Goal: Check status: Check status

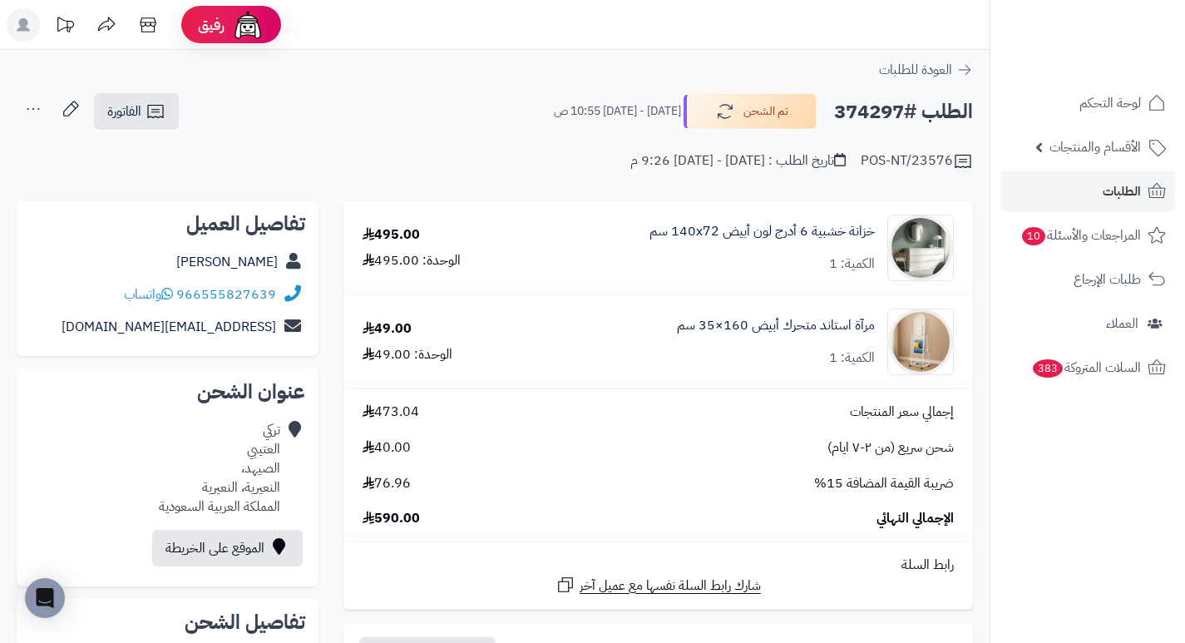
scroll to position [83, 0]
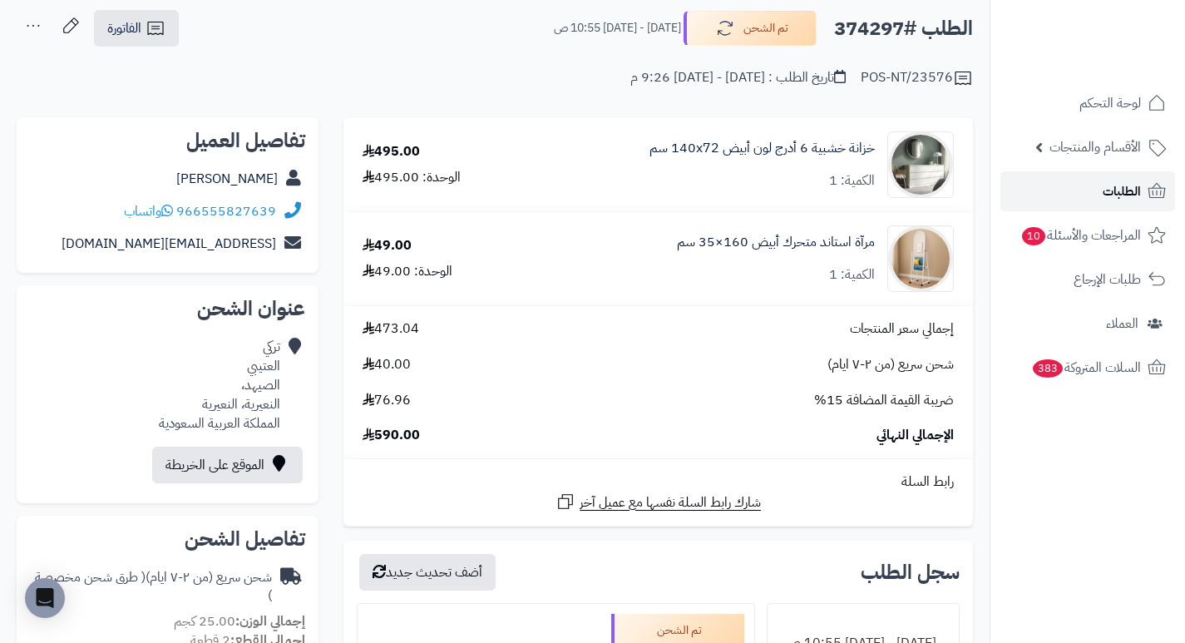
click at [1079, 195] on link "الطلبات" at bounding box center [1088, 191] width 175 height 40
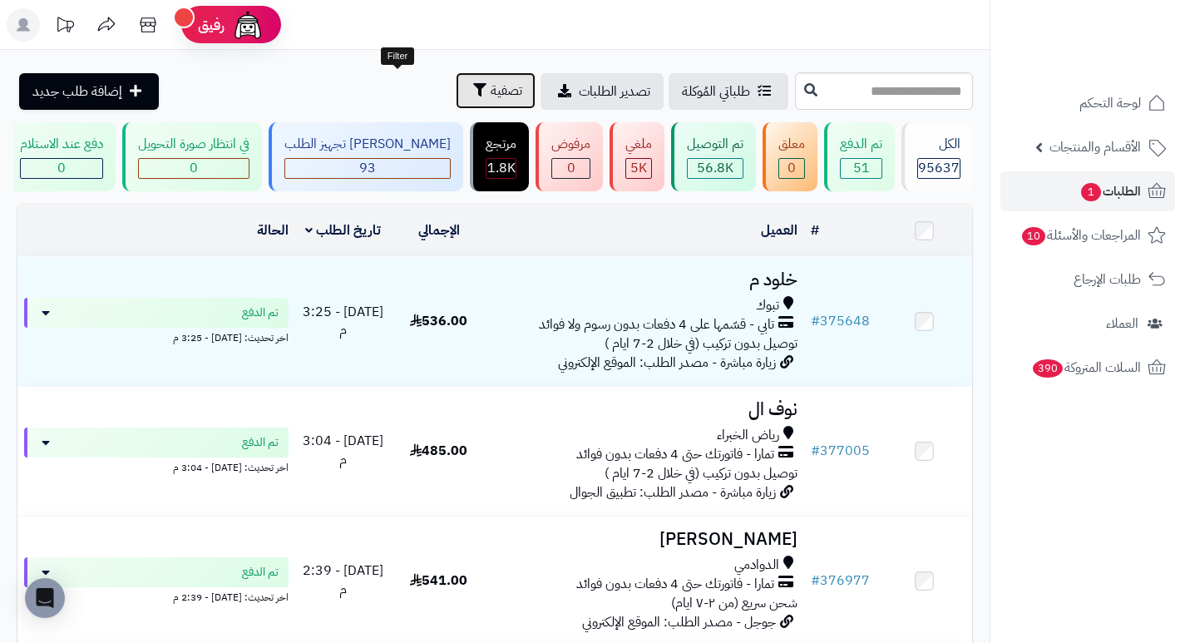
click at [491, 92] on span "تصفية" at bounding box center [507, 91] width 32 height 20
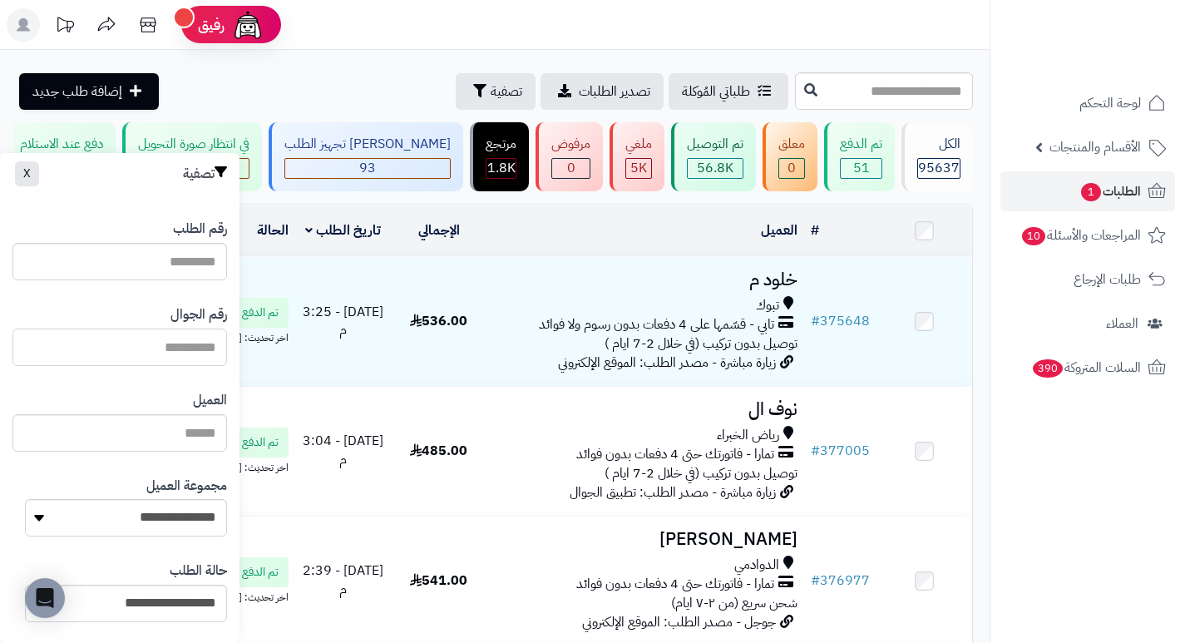
click at [193, 346] on input "text" at bounding box center [119, 347] width 215 height 37
paste input "*********"
type input "*********"
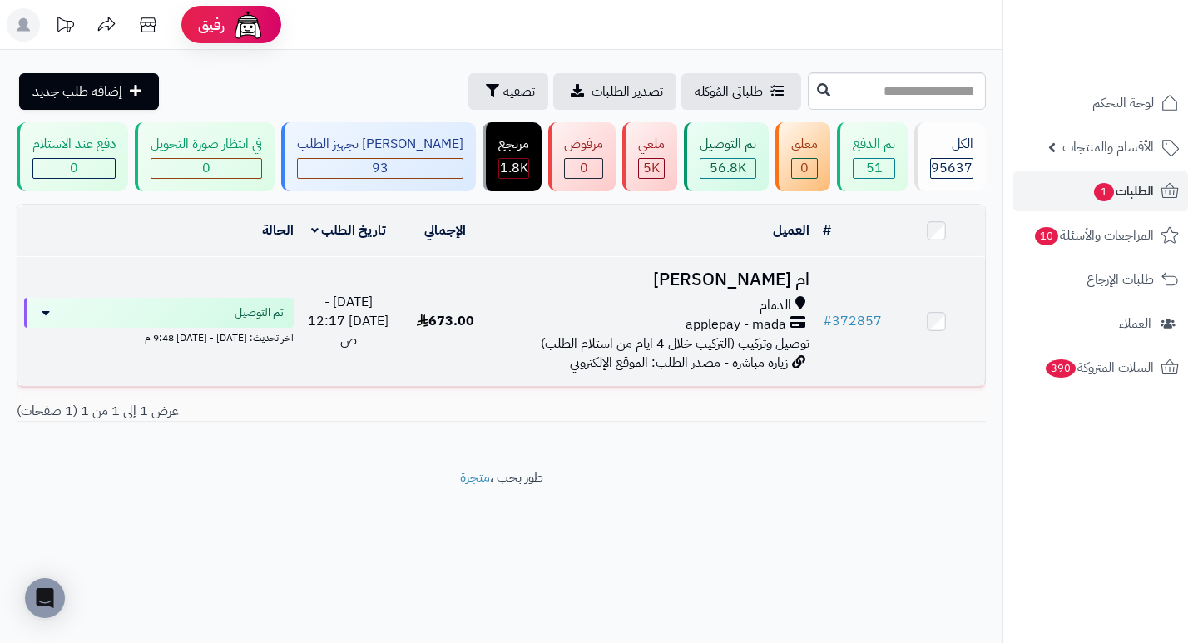
click at [780, 289] on h3 "ام سالم ال سنان" at bounding box center [654, 279] width 309 height 19
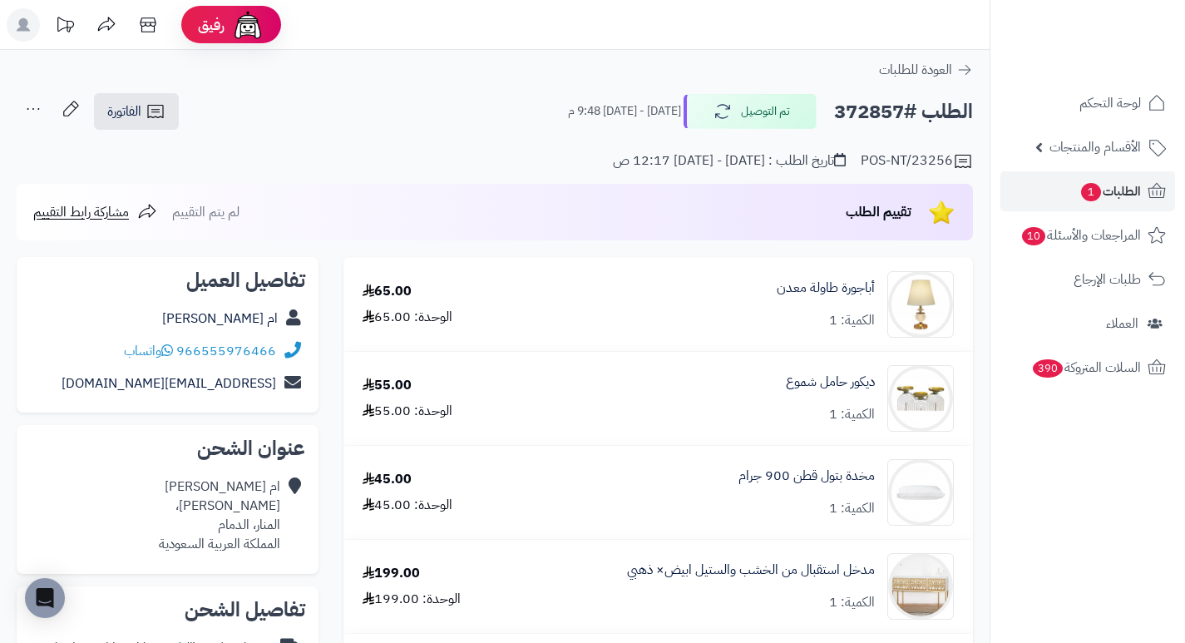
click at [863, 120] on h2 "الطلب #372857" at bounding box center [903, 112] width 139 height 34
copy h2 "372857"
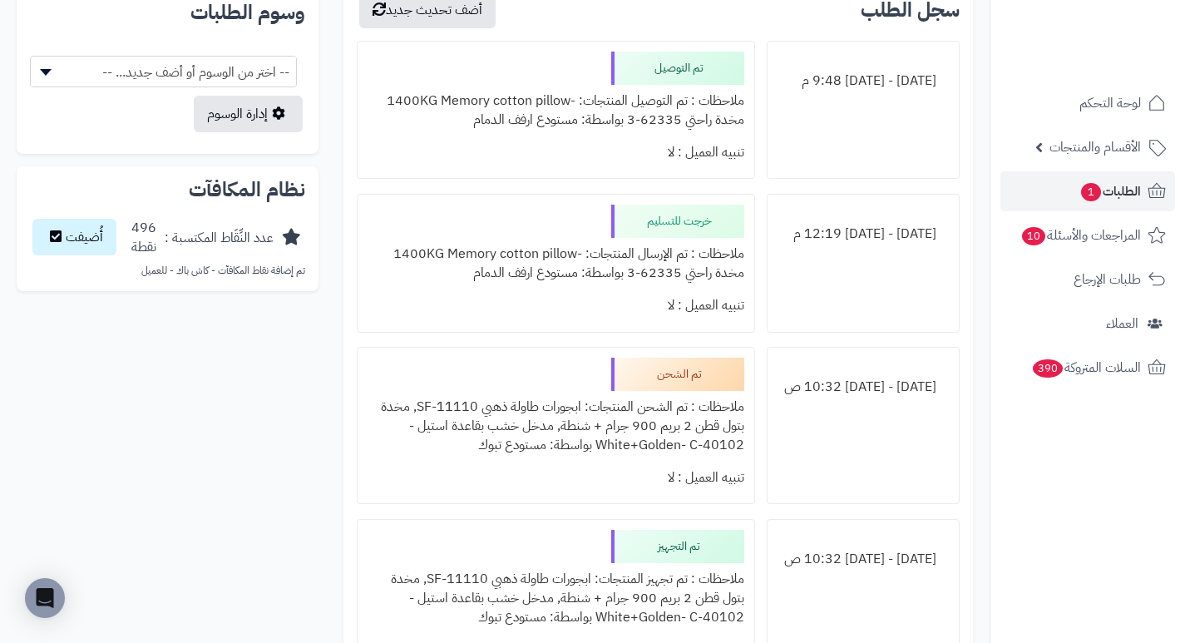
scroll to position [1081, 0]
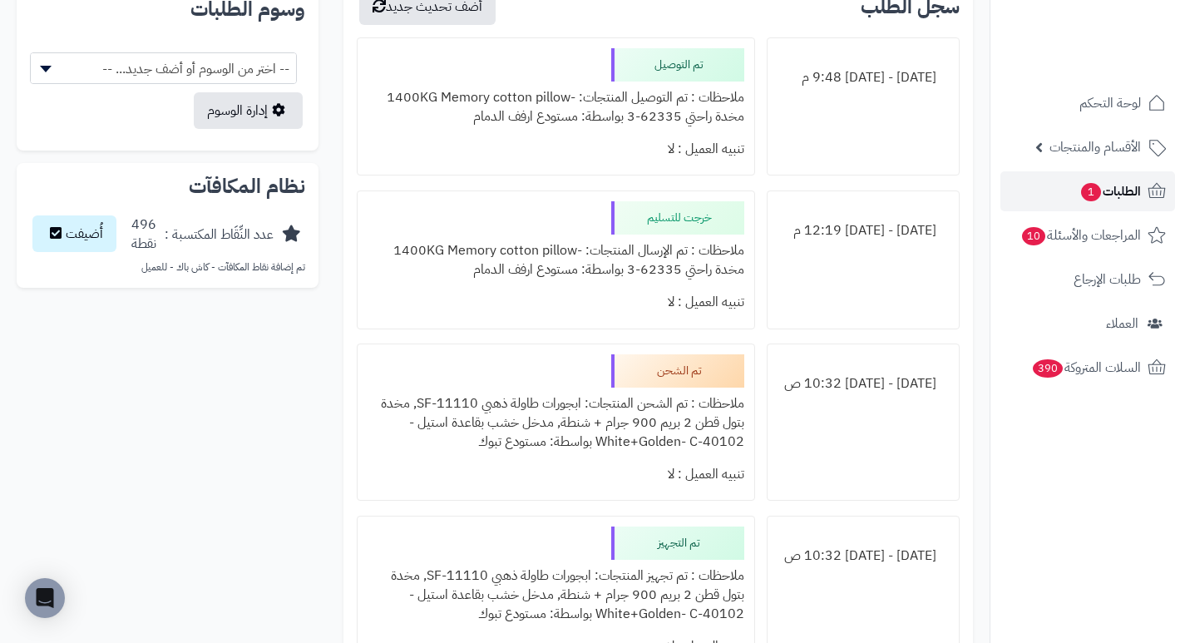
click at [1110, 181] on span "الطلبات 1" at bounding box center [1111, 191] width 62 height 23
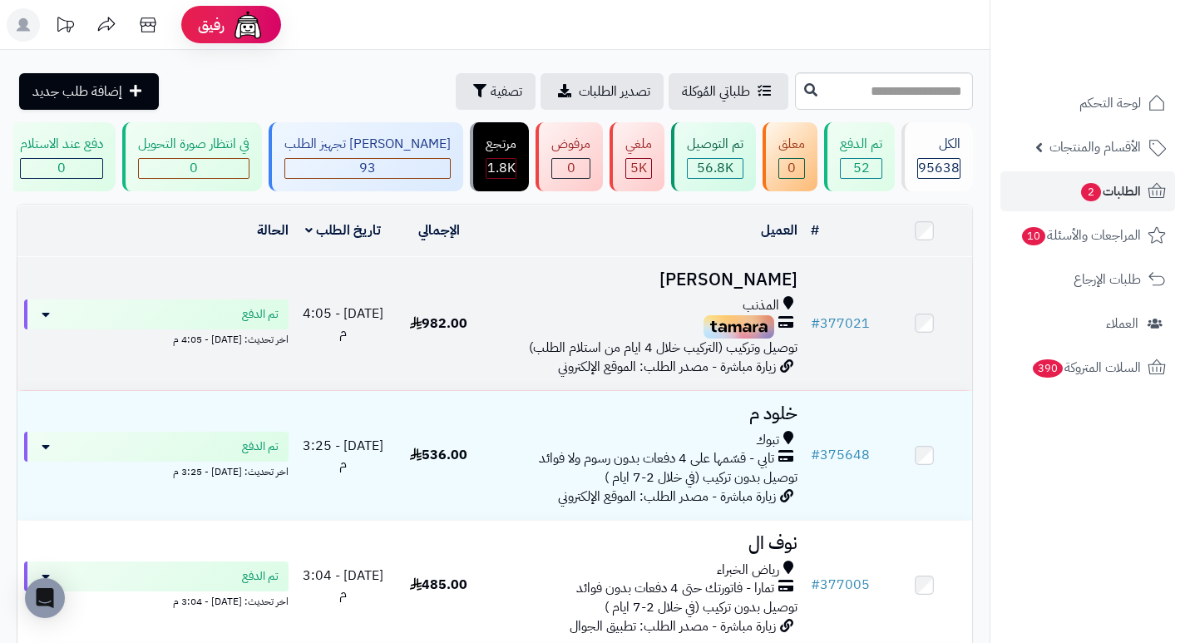
click at [766, 289] on h3 "[PERSON_NAME]" at bounding box center [645, 279] width 304 height 19
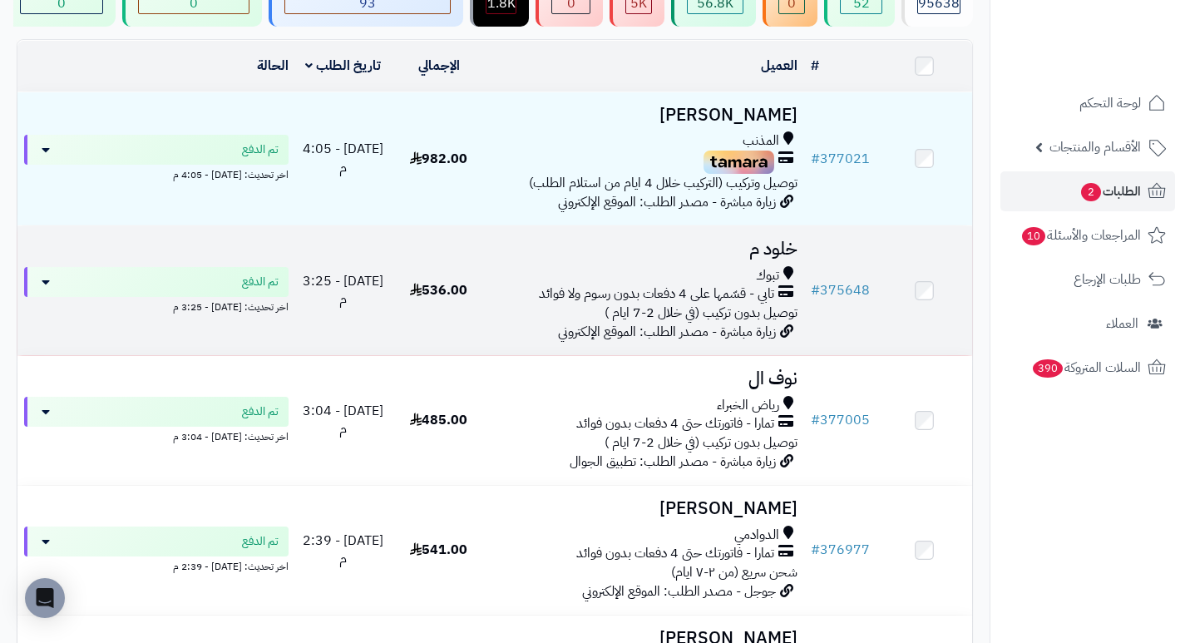
scroll to position [166, 0]
click at [776, 251] on h3 "خلود م" at bounding box center [645, 247] width 304 height 19
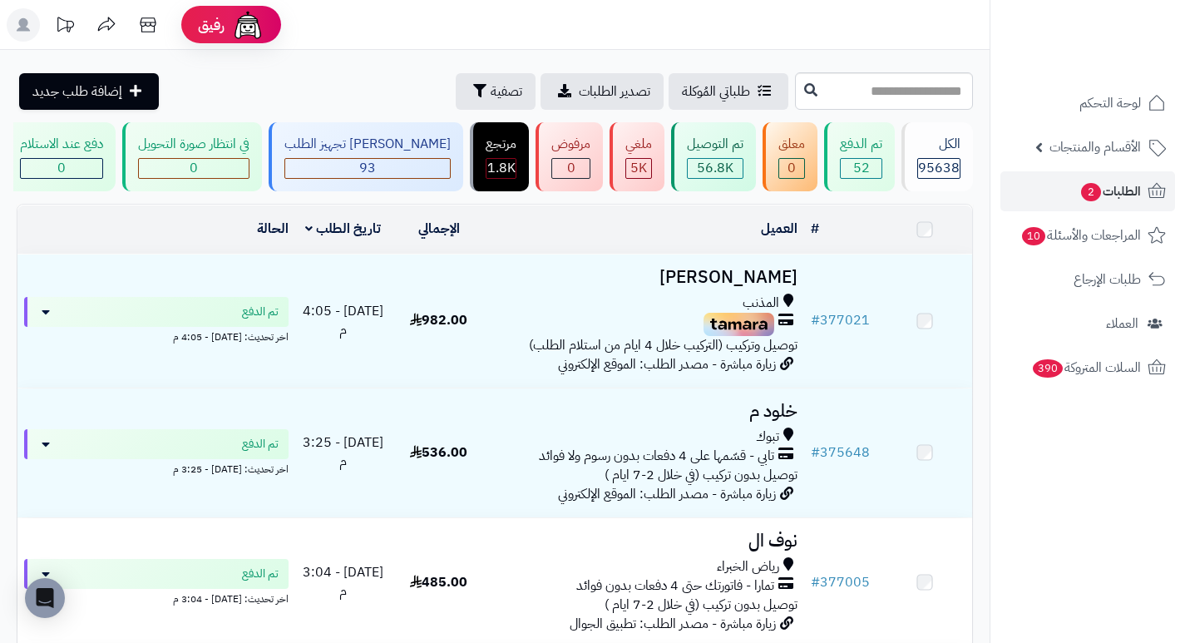
scroll to position [166, 0]
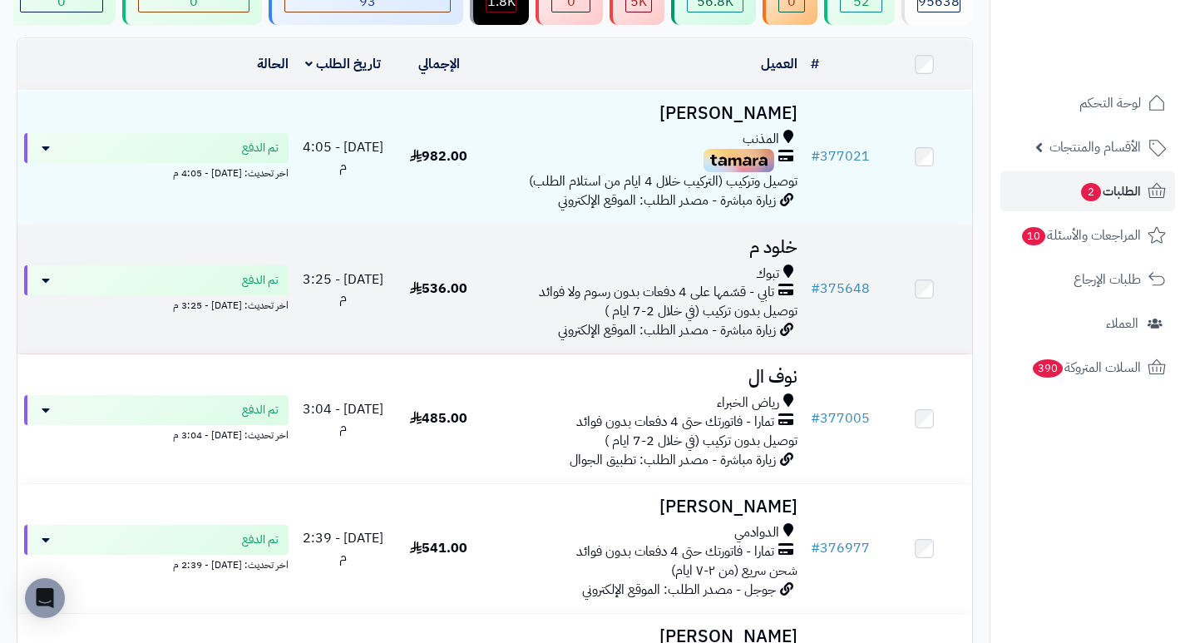
click at [768, 257] on h3 "خلود م" at bounding box center [645, 247] width 304 height 19
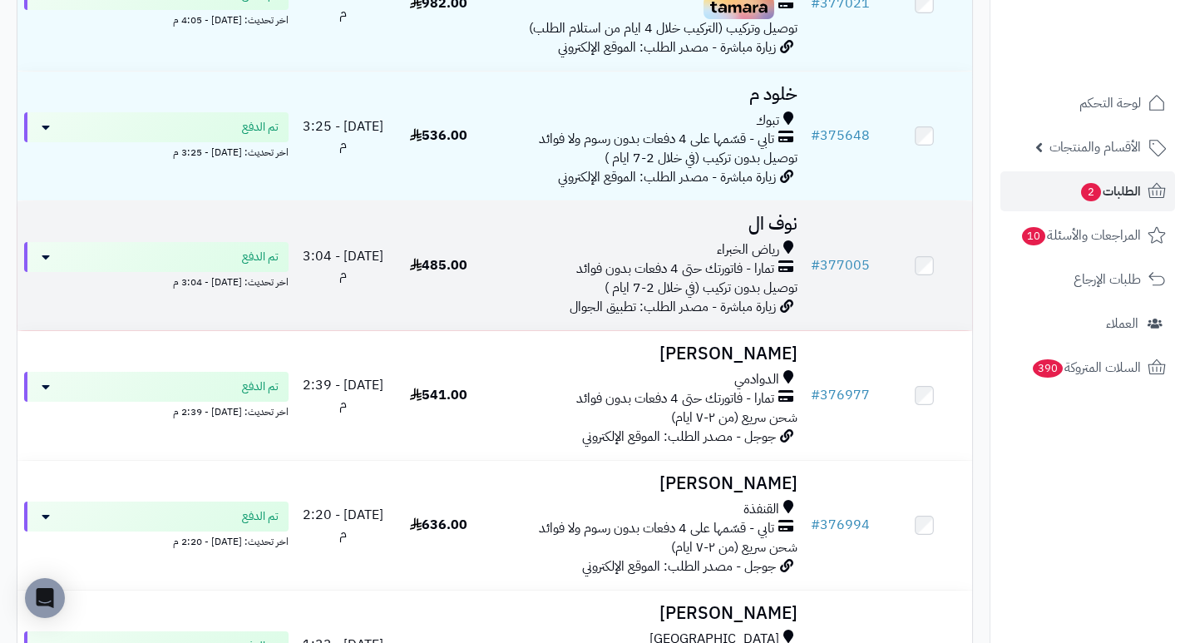
scroll to position [333, 0]
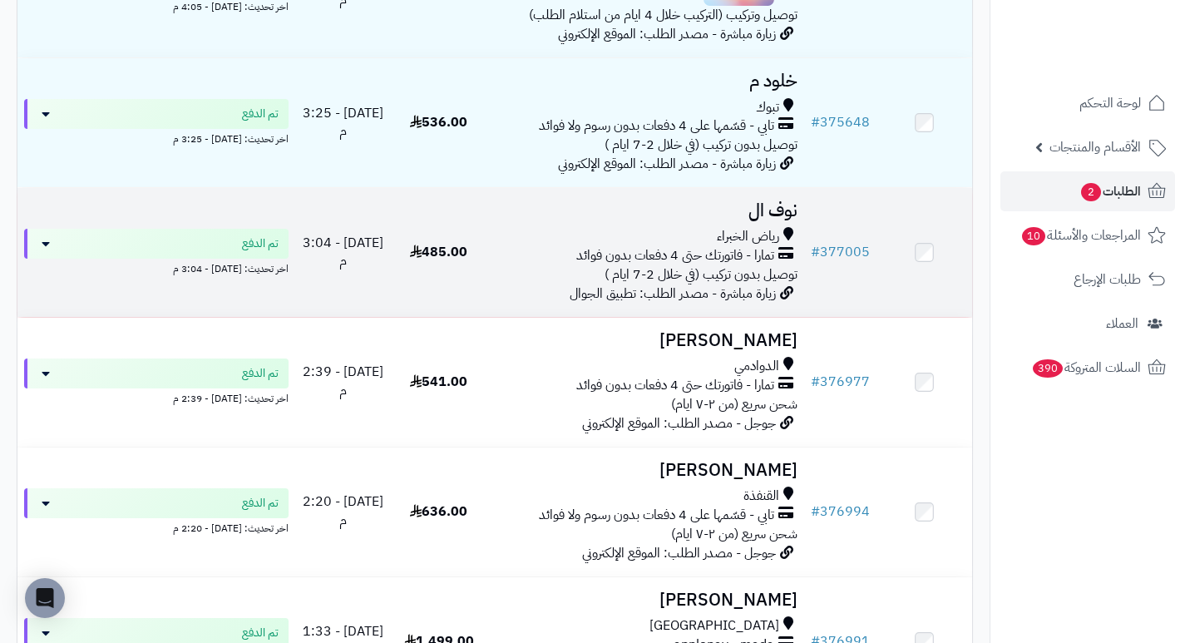
click at [785, 218] on h3 "نوف ال" at bounding box center [645, 210] width 304 height 19
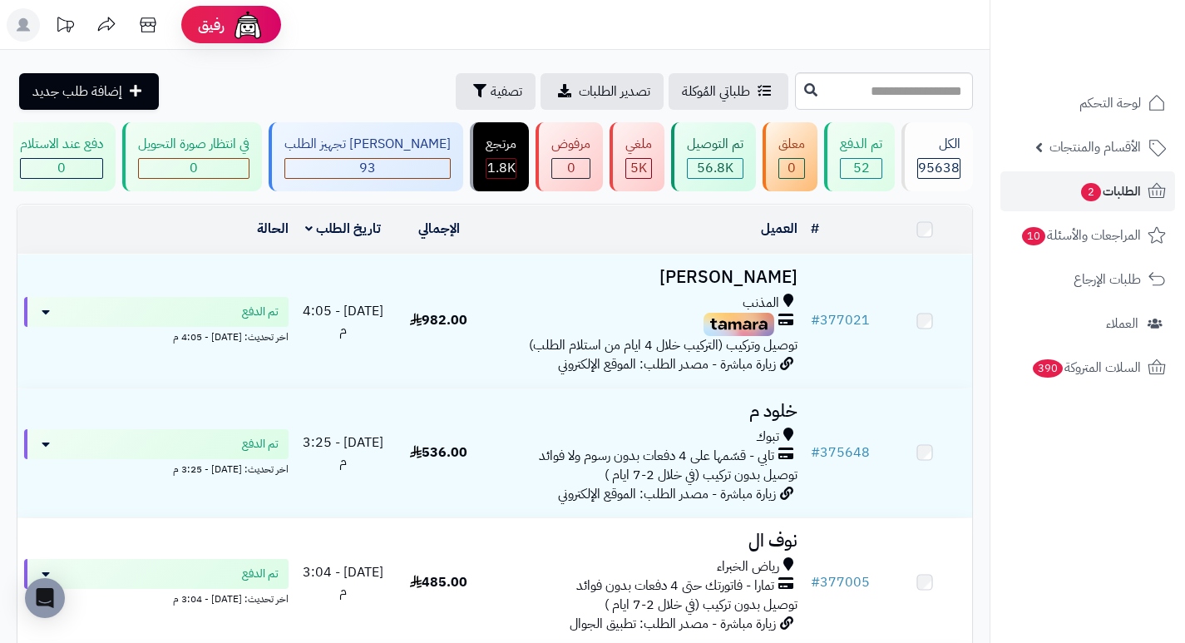
scroll to position [333, 0]
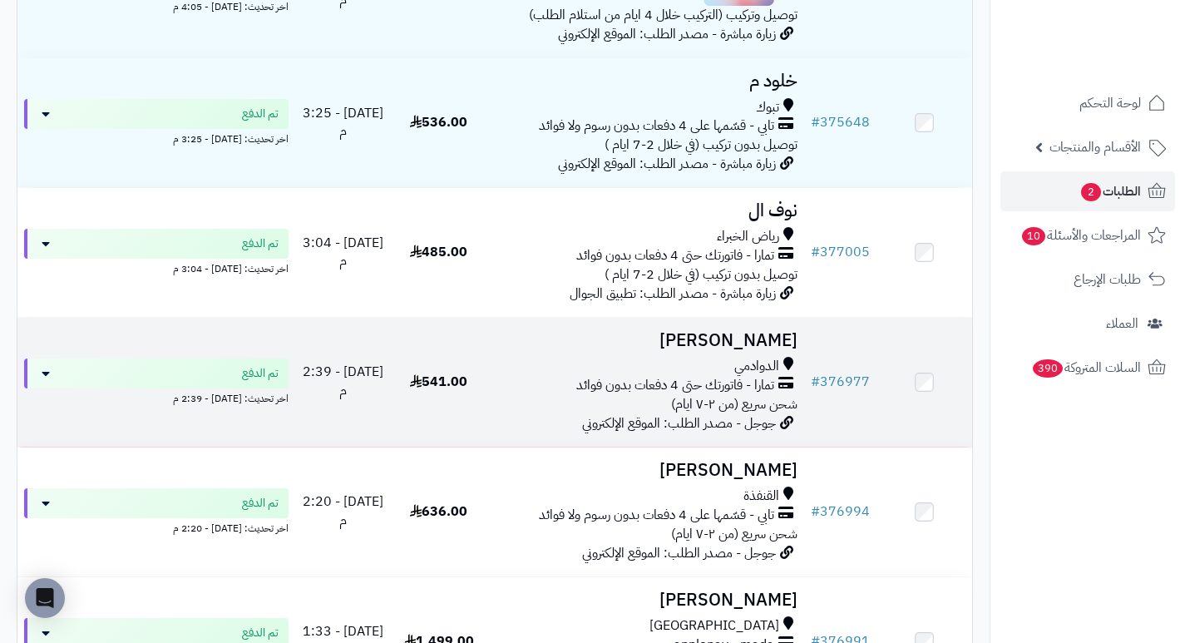
click at [747, 346] on h3 "[PERSON_NAME]" at bounding box center [645, 340] width 304 height 19
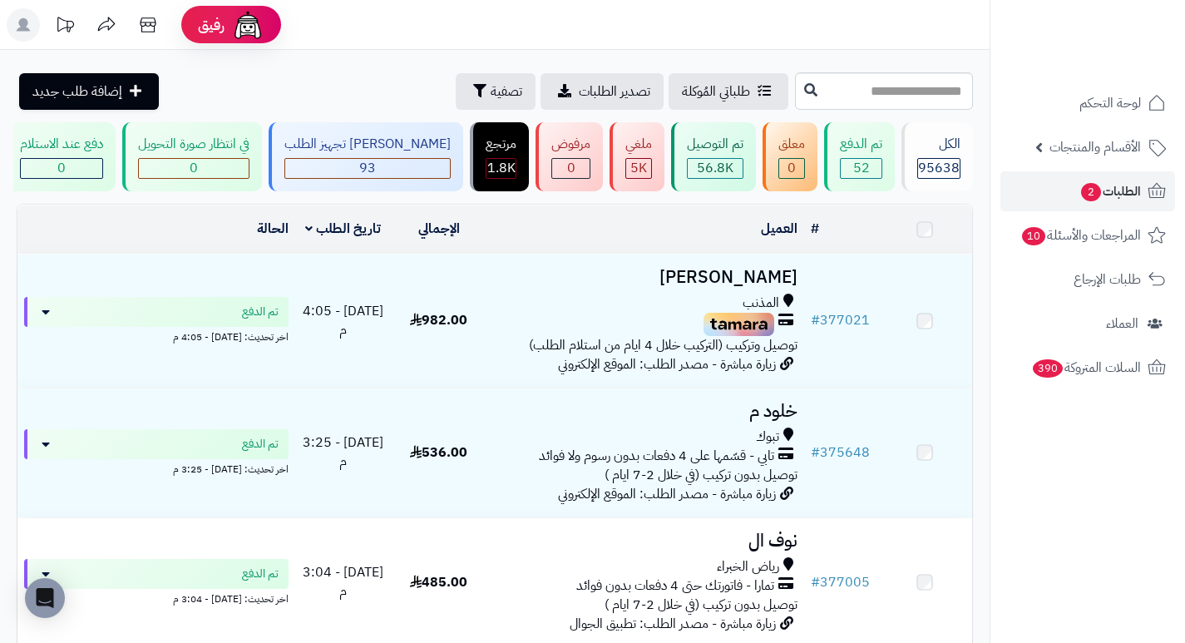
scroll to position [333, 0]
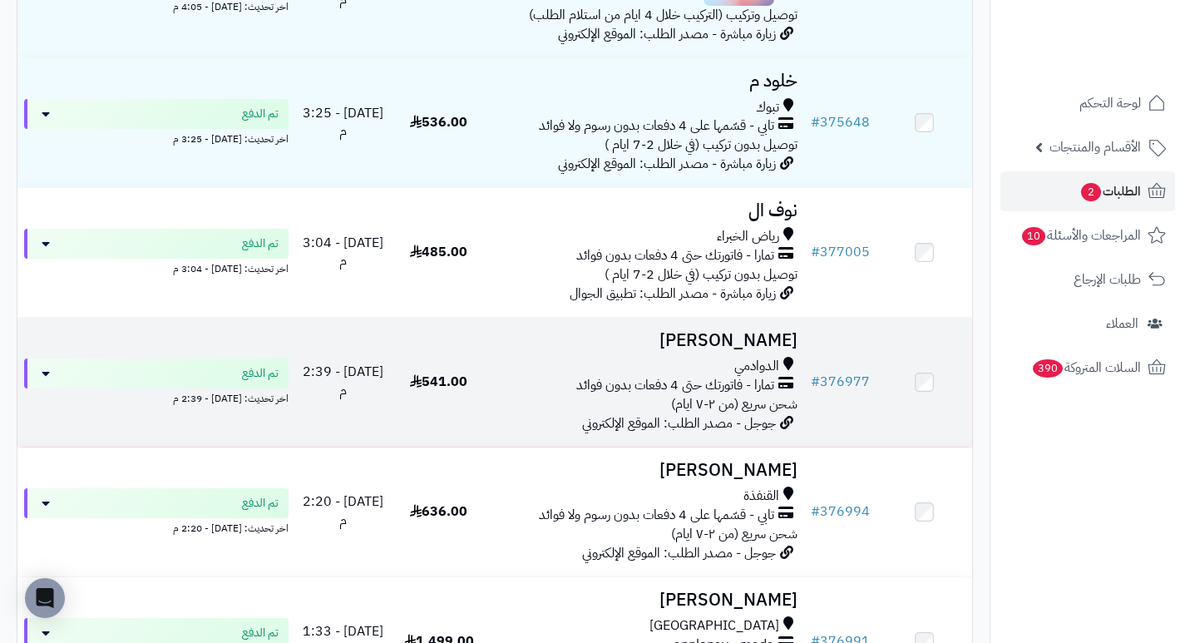
click at [765, 343] on h3 "صباح اليامي" at bounding box center [645, 340] width 304 height 19
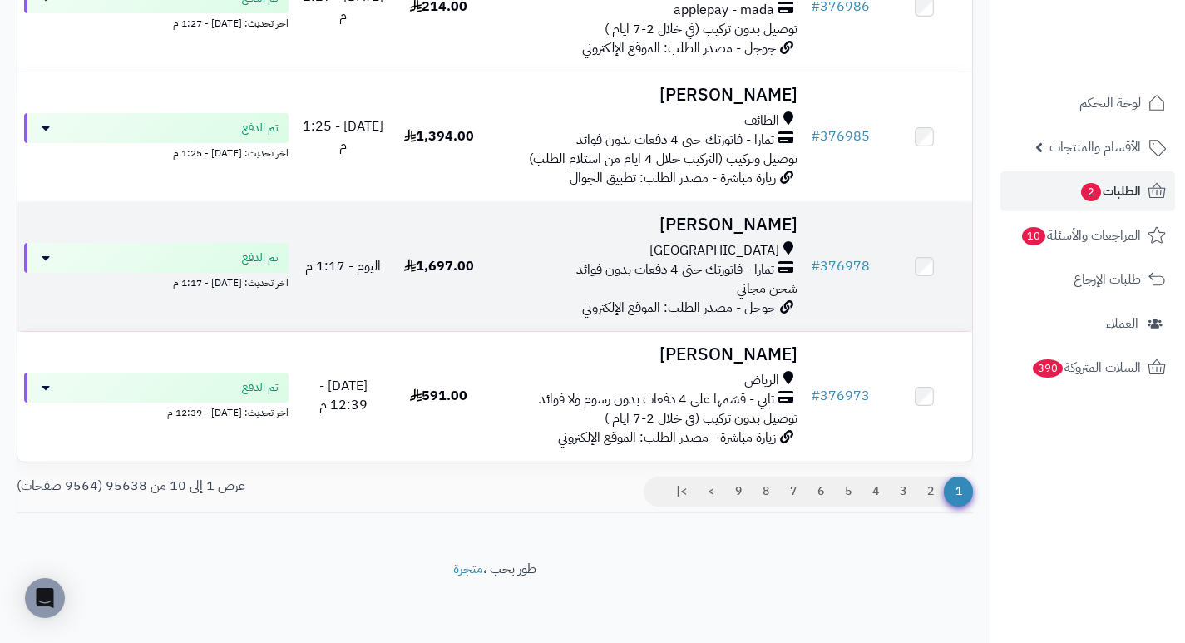
scroll to position [1106, 0]
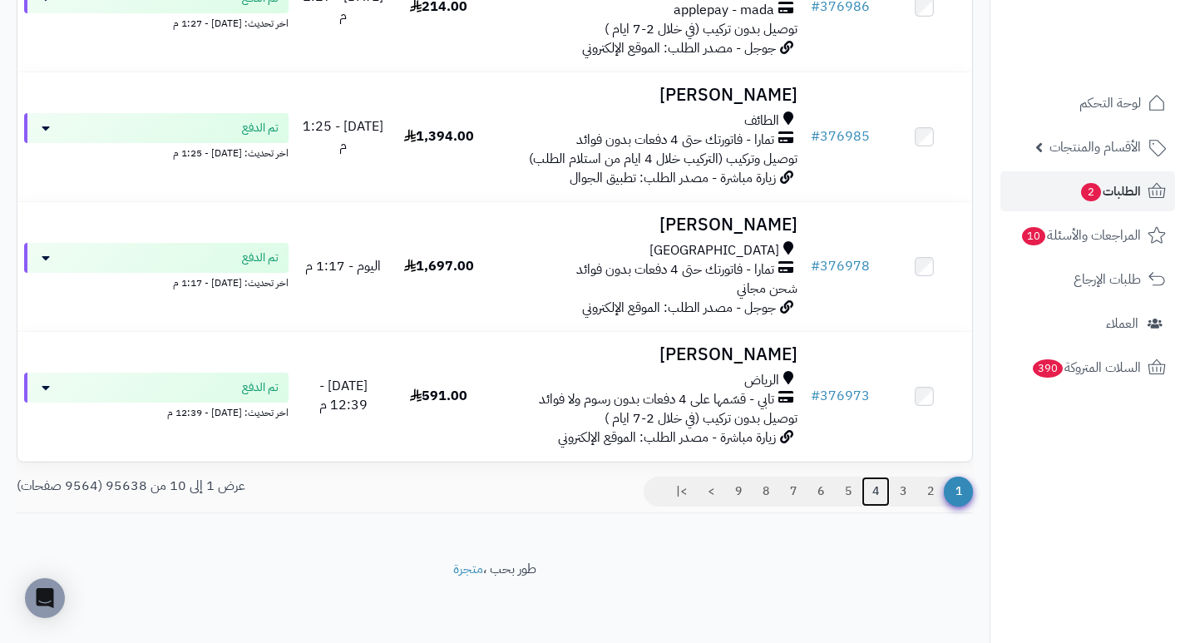
click at [874, 492] on link "4" at bounding box center [876, 492] width 28 height 30
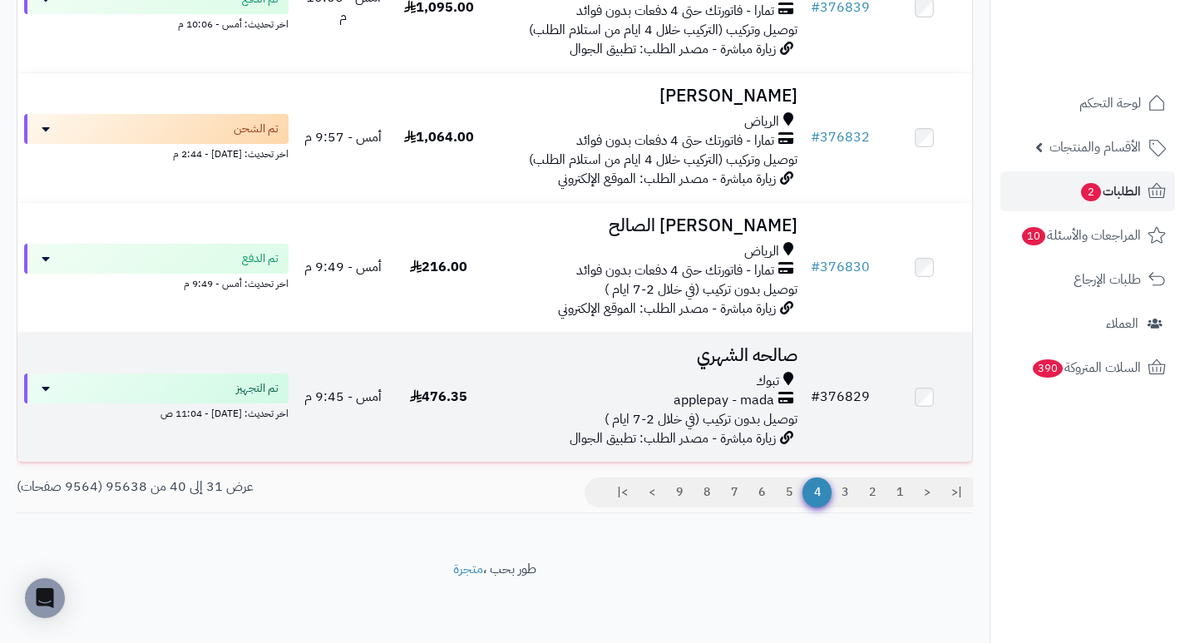
scroll to position [1102, 0]
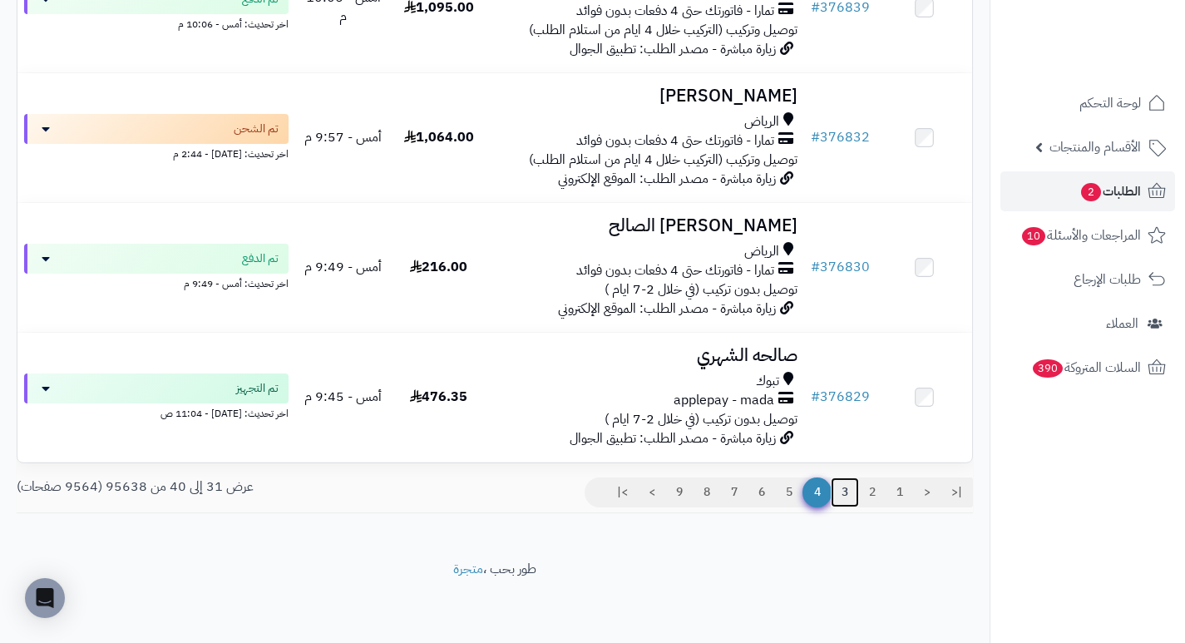
click at [848, 488] on link "3" at bounding box center [845, 492] width 28 height 30
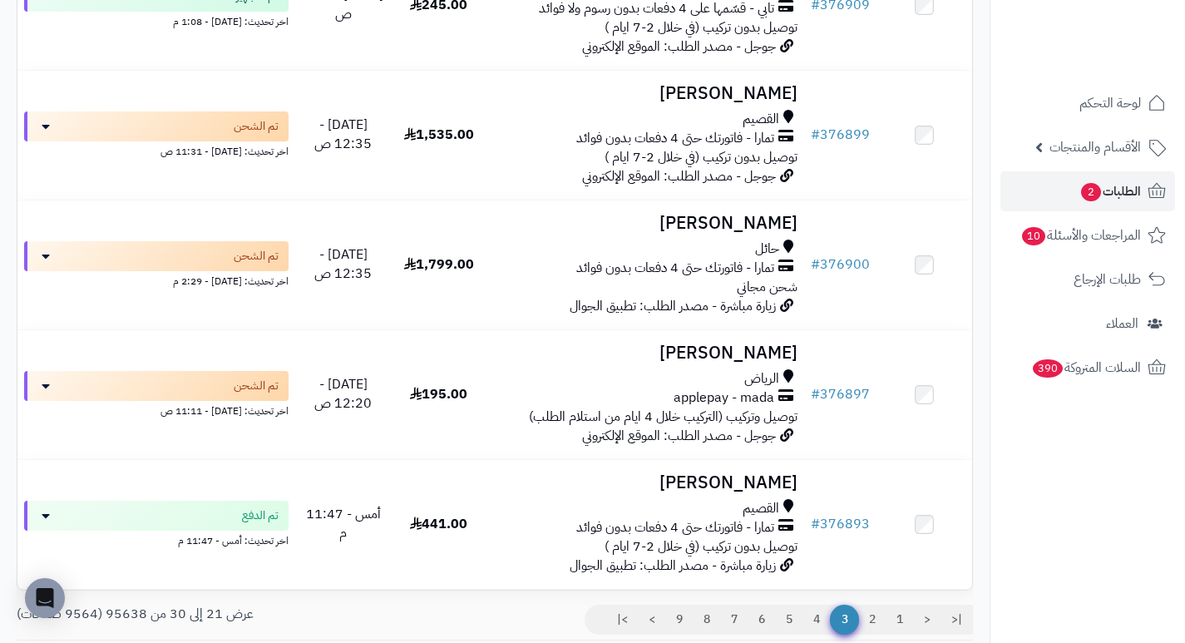
scroll to position [936, 0]
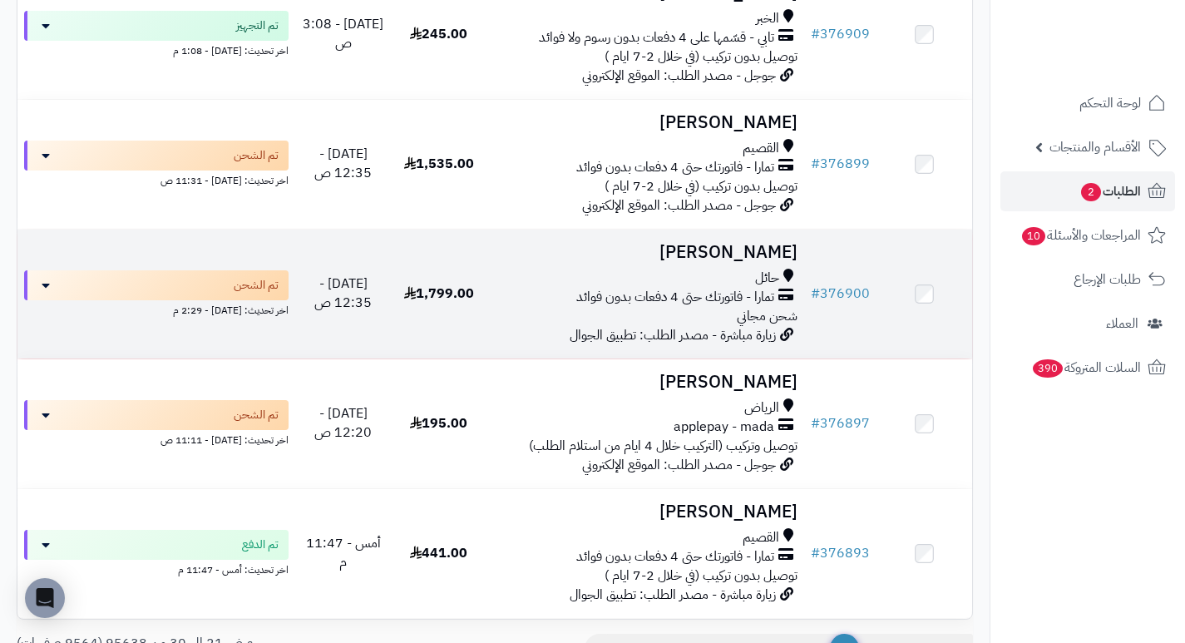
click at [765, 262] on h3 "عبدالله البدران" at bounding box center [645, 252] width 304 height 19
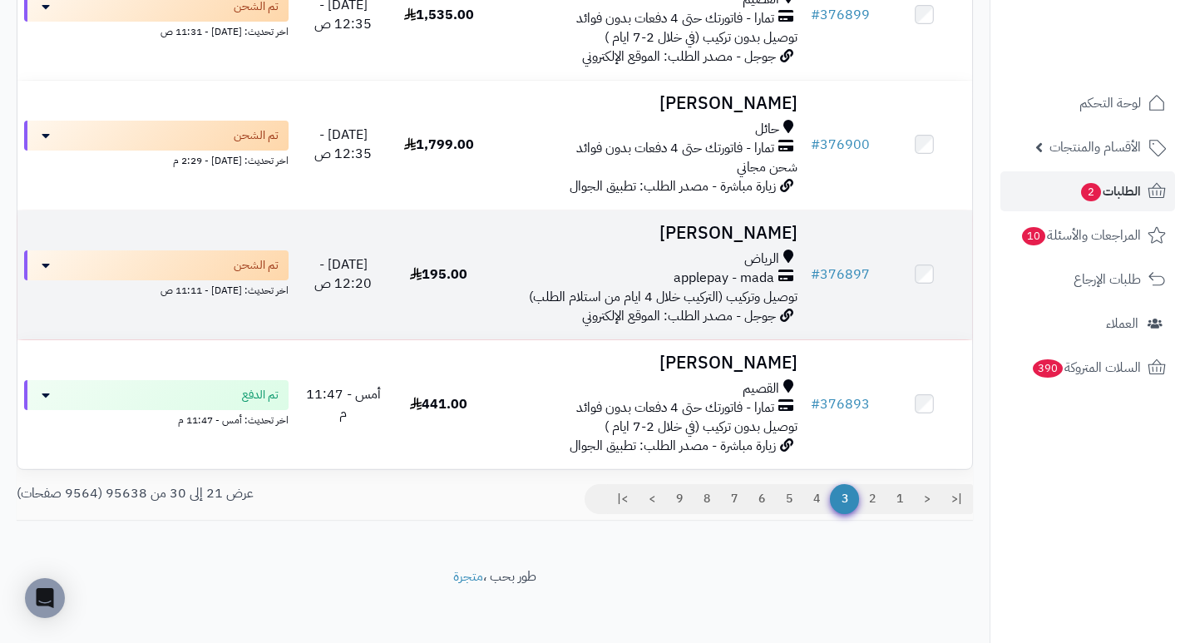
scroll to position [1102, 0]
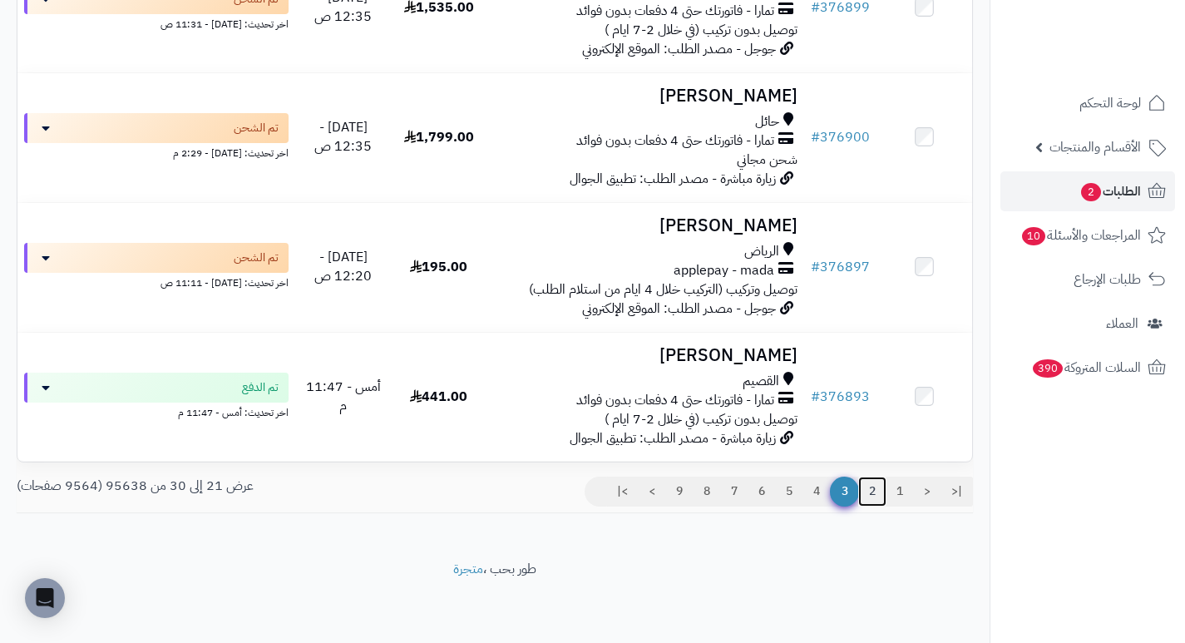
click at [878, 492] on link "2" at bounding box center [872, 492] width 28 height 30
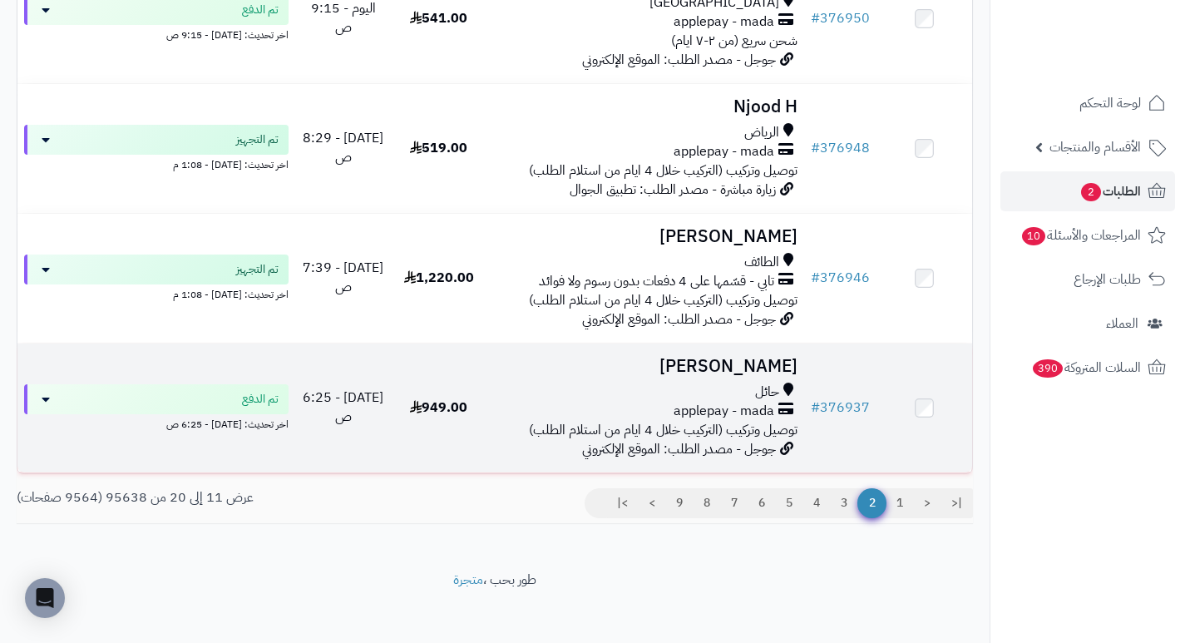
scroll to position [1102, 0]
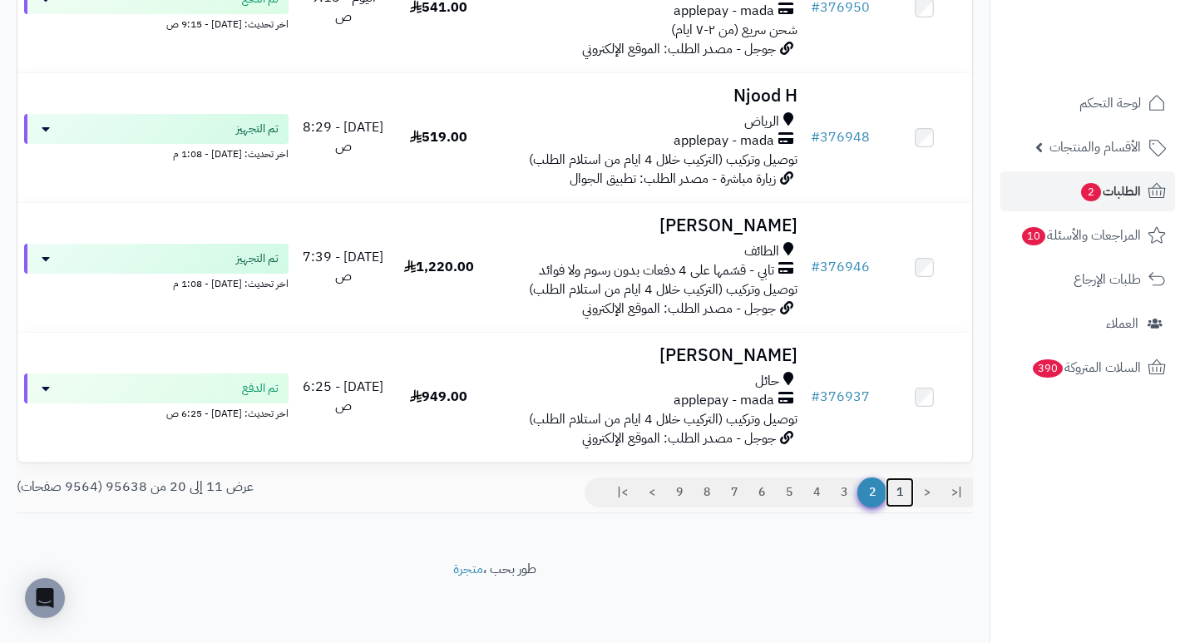
click at [905, 486] on link "1" at bounding box center [900, 492] width 28 height 30
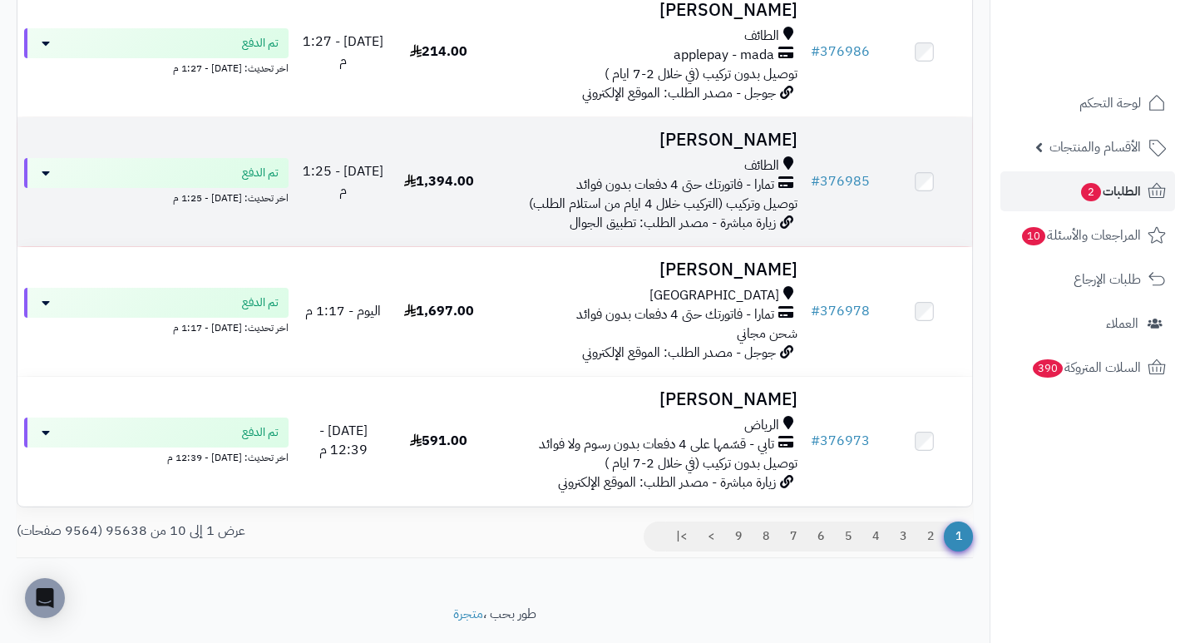
scroll to position [1081, 0]
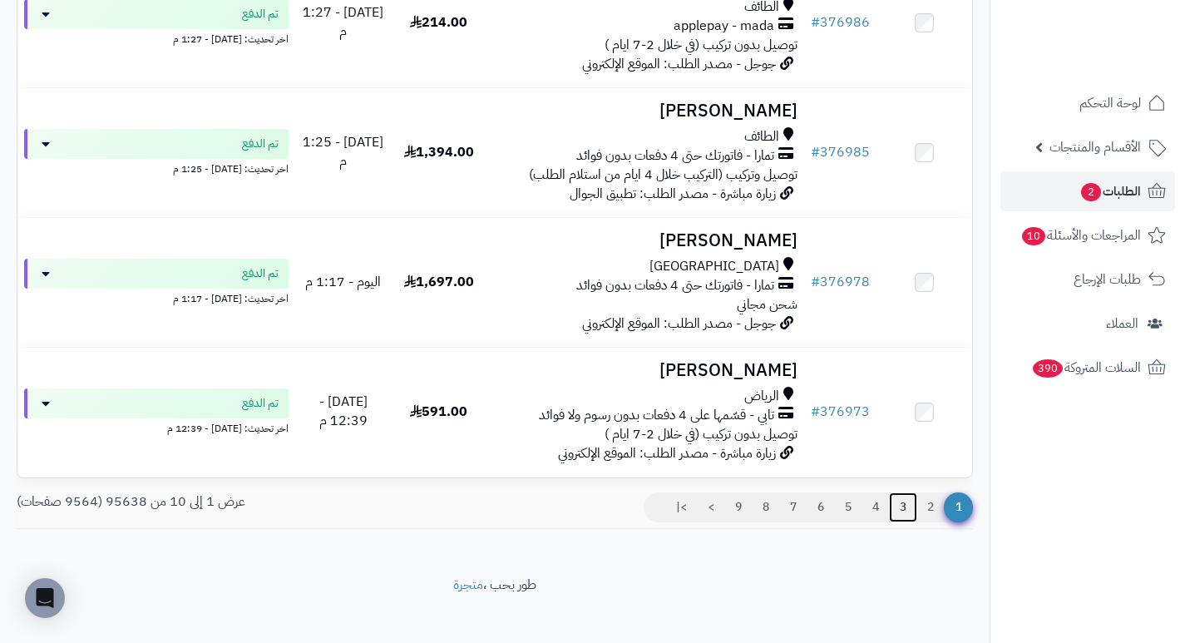
click at [902, 511] on link "3" at bounding box center [903, 507] width 28 height 30
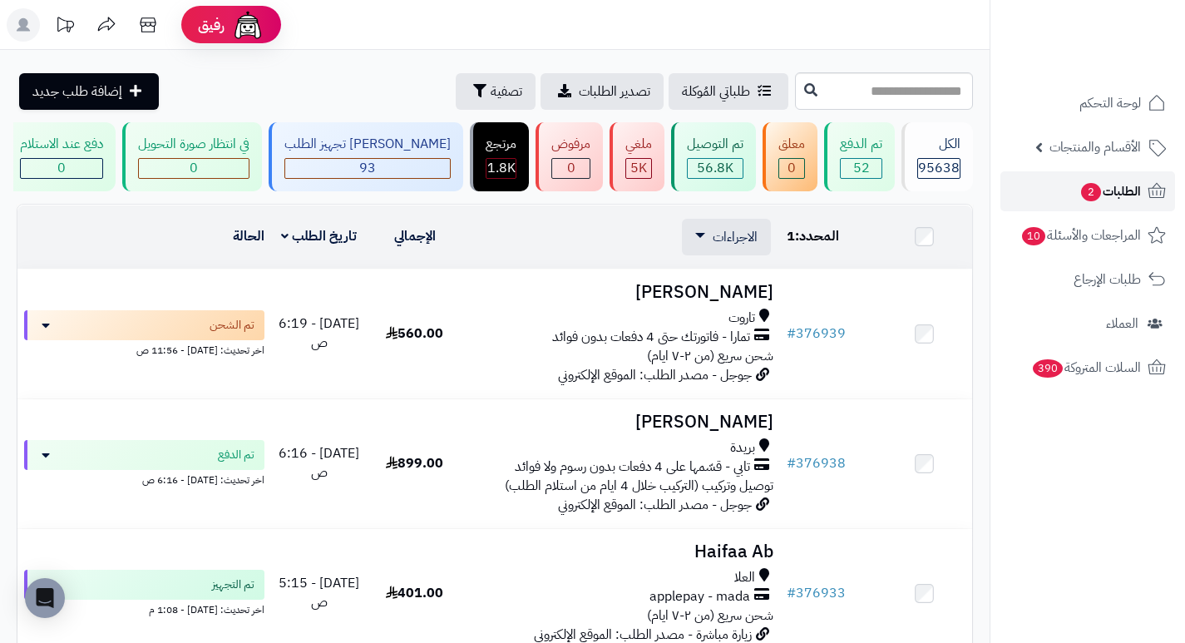
click at [1085, 193] on span "2" at bounding box center [1091, 192] width 20 height 18
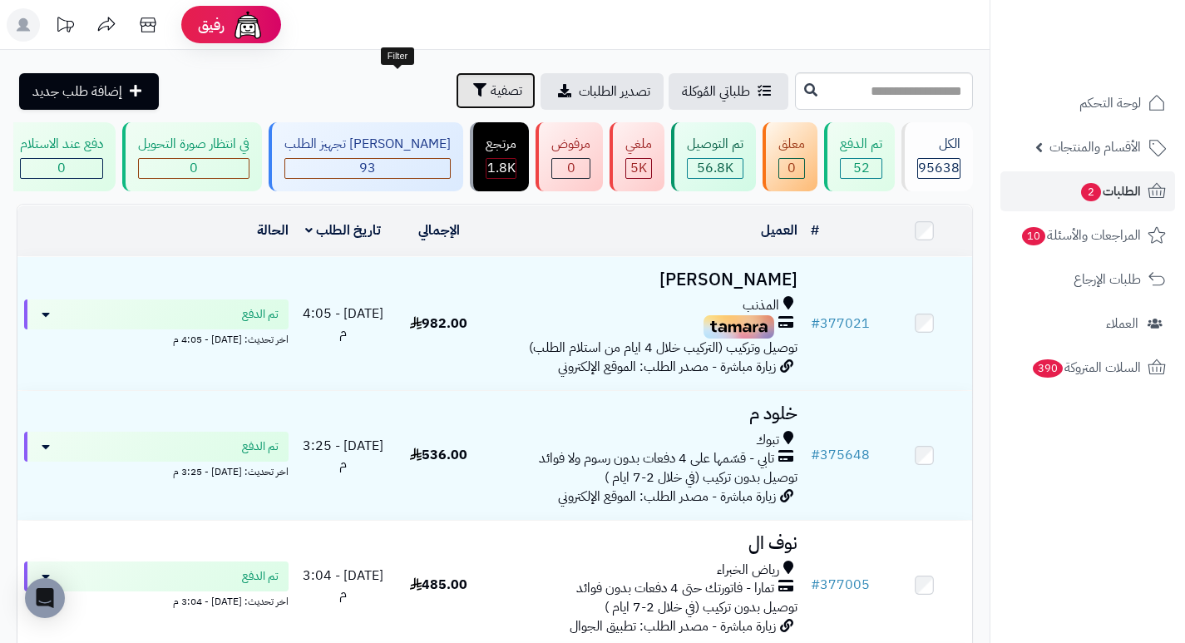
click at [491, 84] on span "تصفية" at bounding box center [507, 91] width 32 height 20
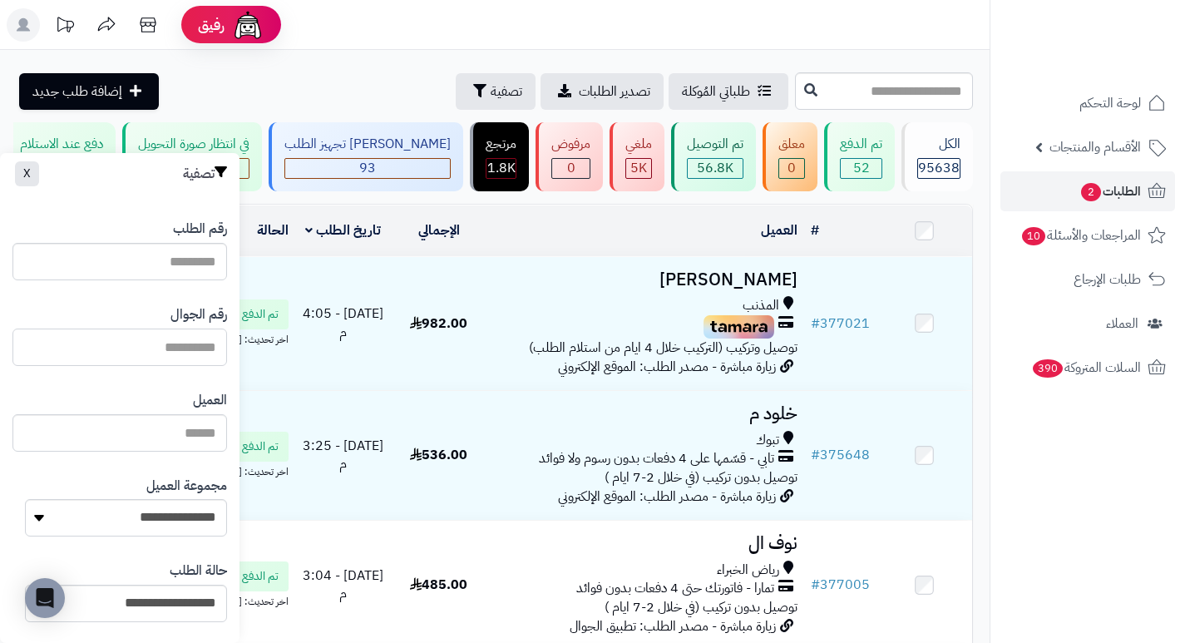
click at [188, 343] on input "text" at bounding box center [119, 347] width 215 height 37
paste input "*********"
type input "*********"
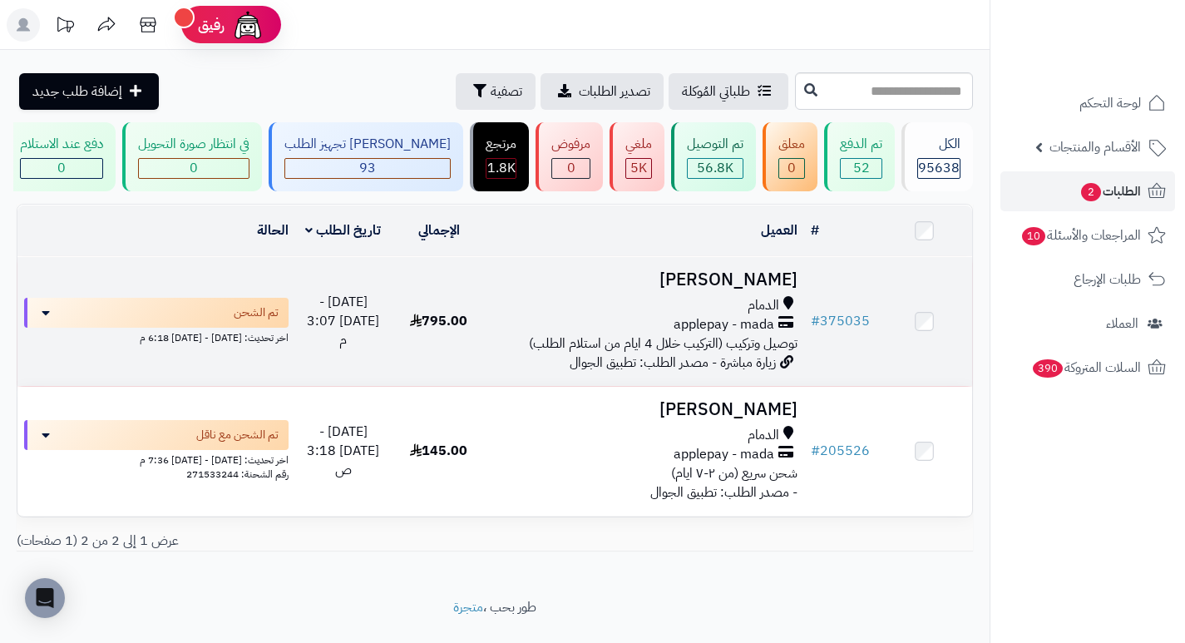
click at [772, 289] on h3 "نوف الشمري" at bounding box center [645, 279] width 304 height 19
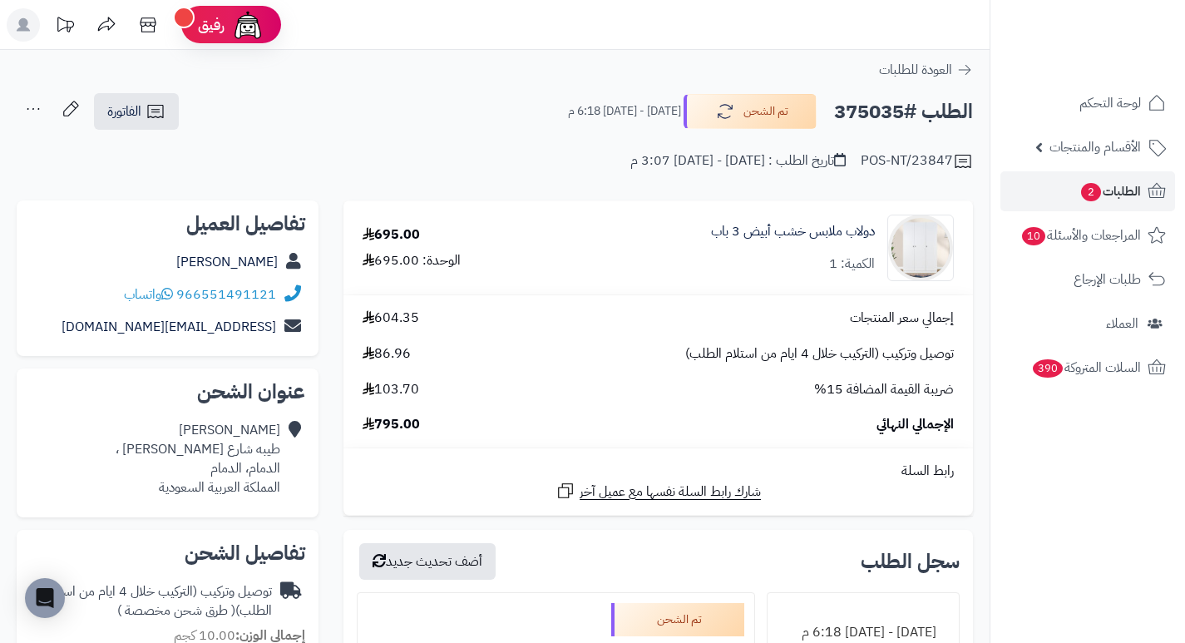
click at [860, 119] on h2 "الطلب #375035" at bounding box center [903, 112] width 139 height 34
copy h2 "375035"
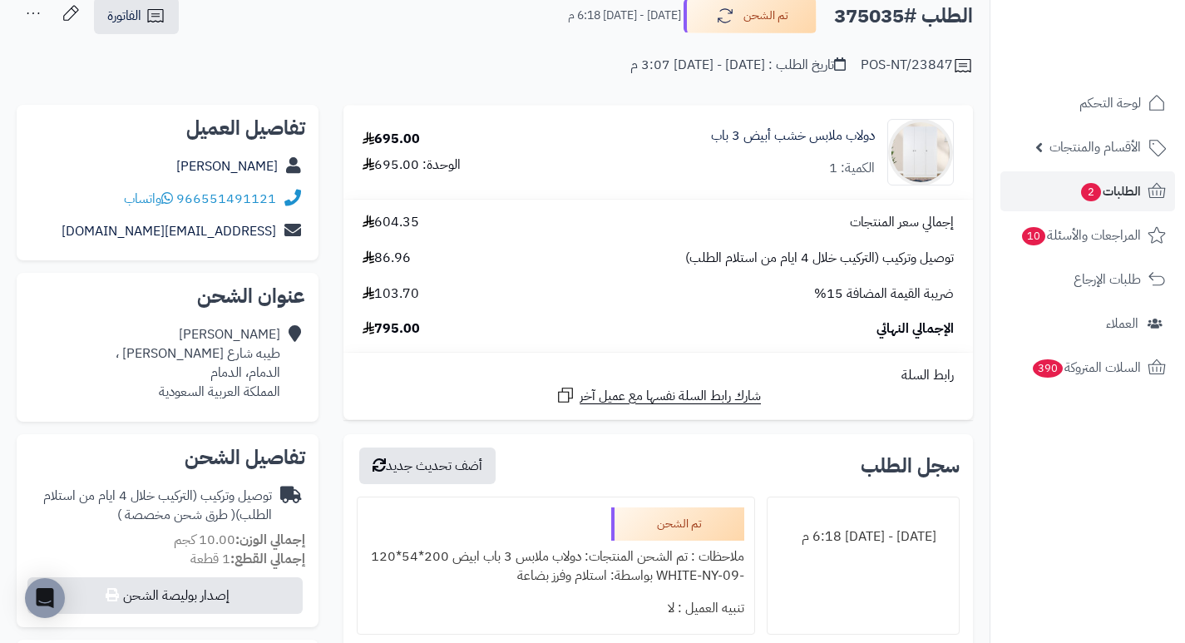
scroll to position [250, 0]
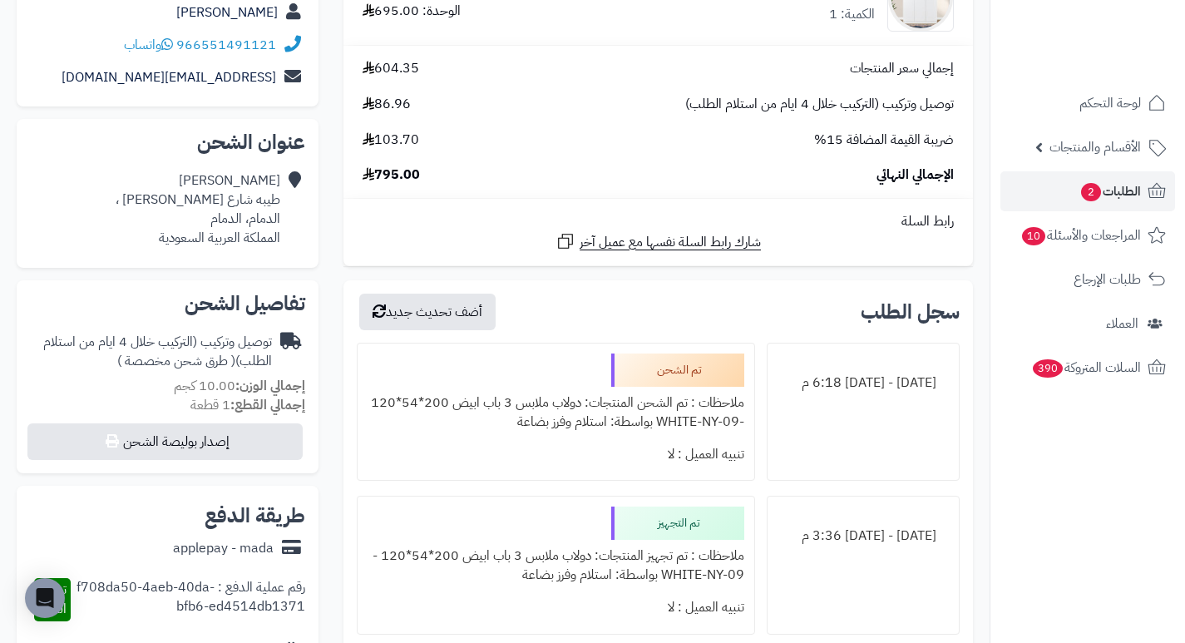
drag, startPoint x: 622, startPoint y: 144, endPoint x: 591, endPoint y: 173, distance: 43.0
click at [591, 173] on div "الإجمالي النهائي 795.00" at bounding box center [658, 175] width 616 height 19
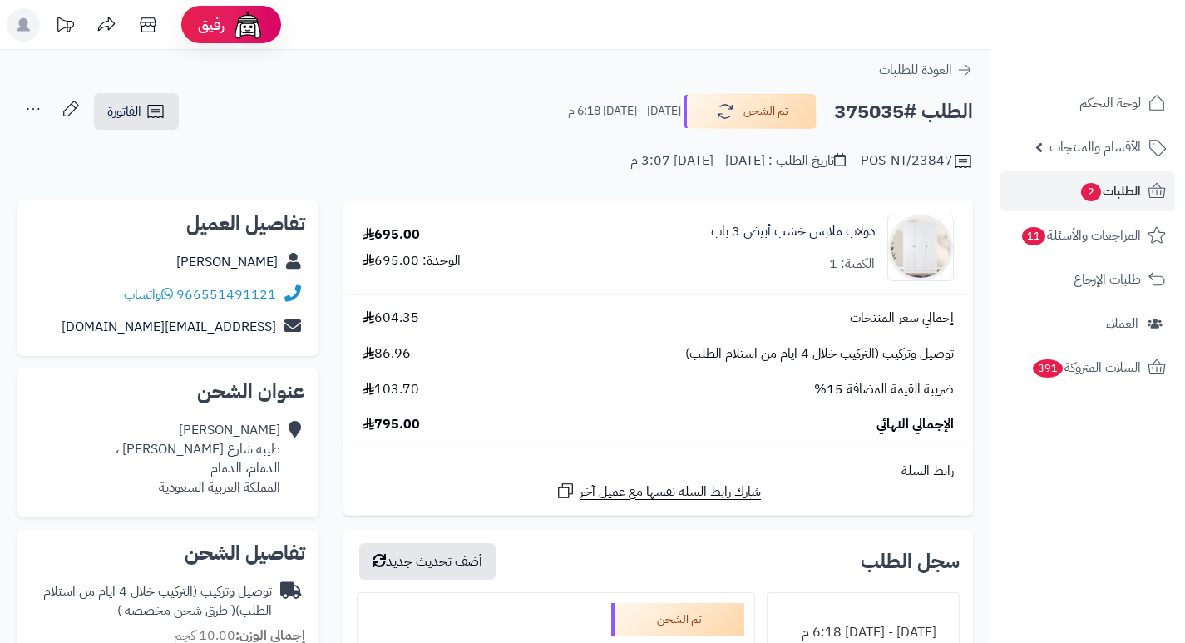
scroll to position [250, 0]
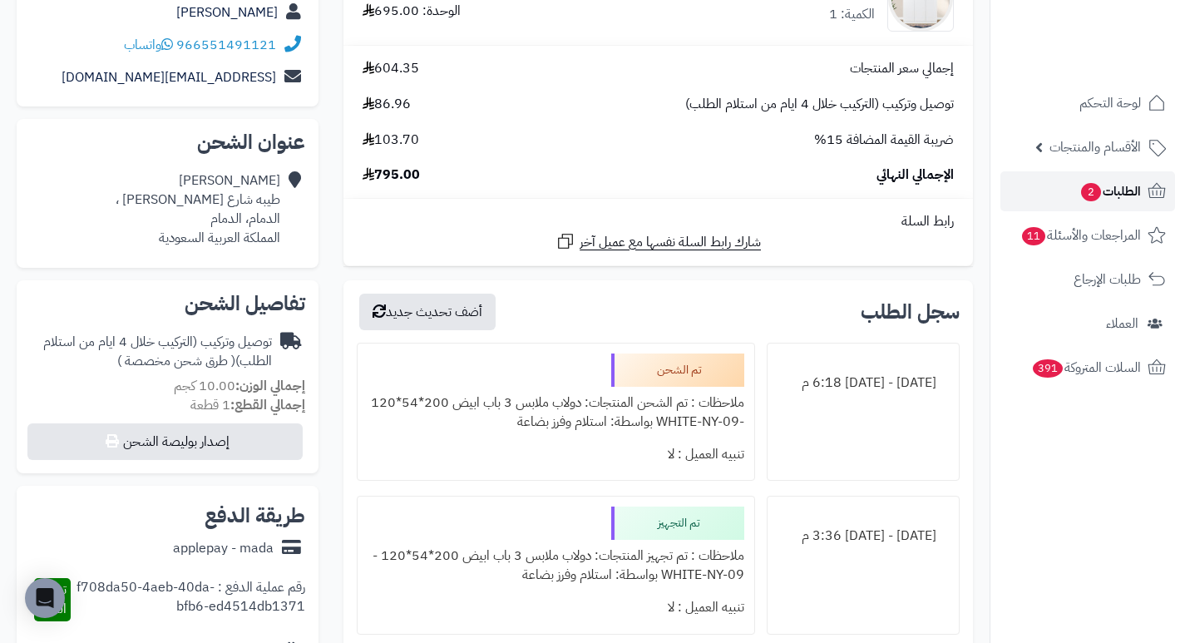
click at [1096, 190] on span "2" at bounding box center [1090, 191] width 21 height 19
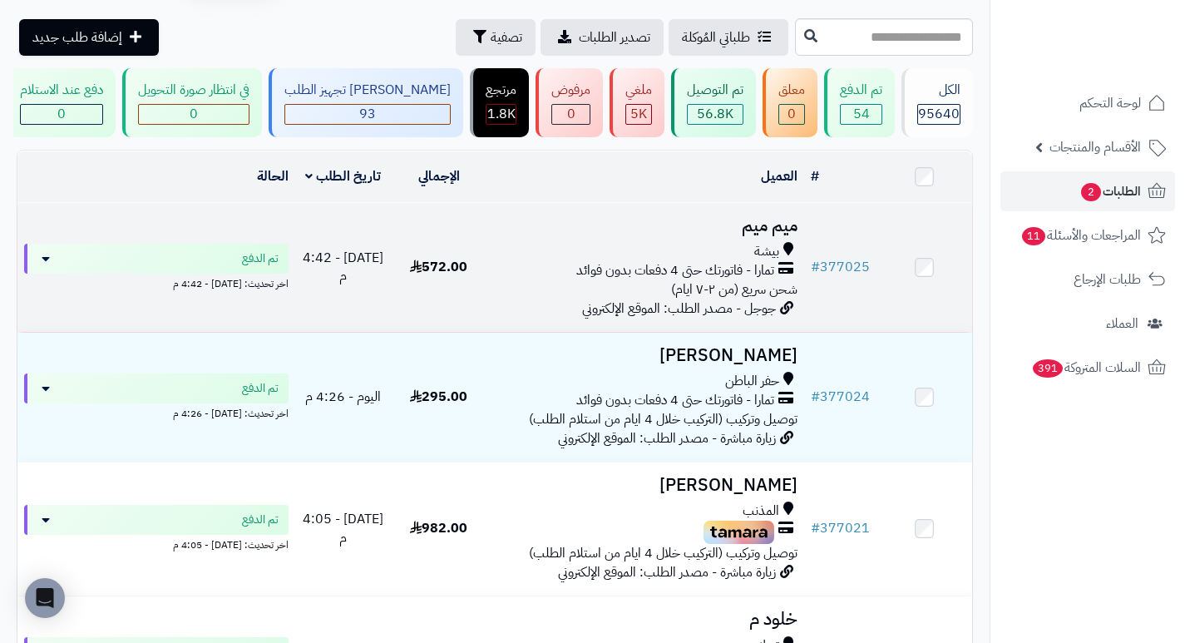
scroll to position [83, 0]
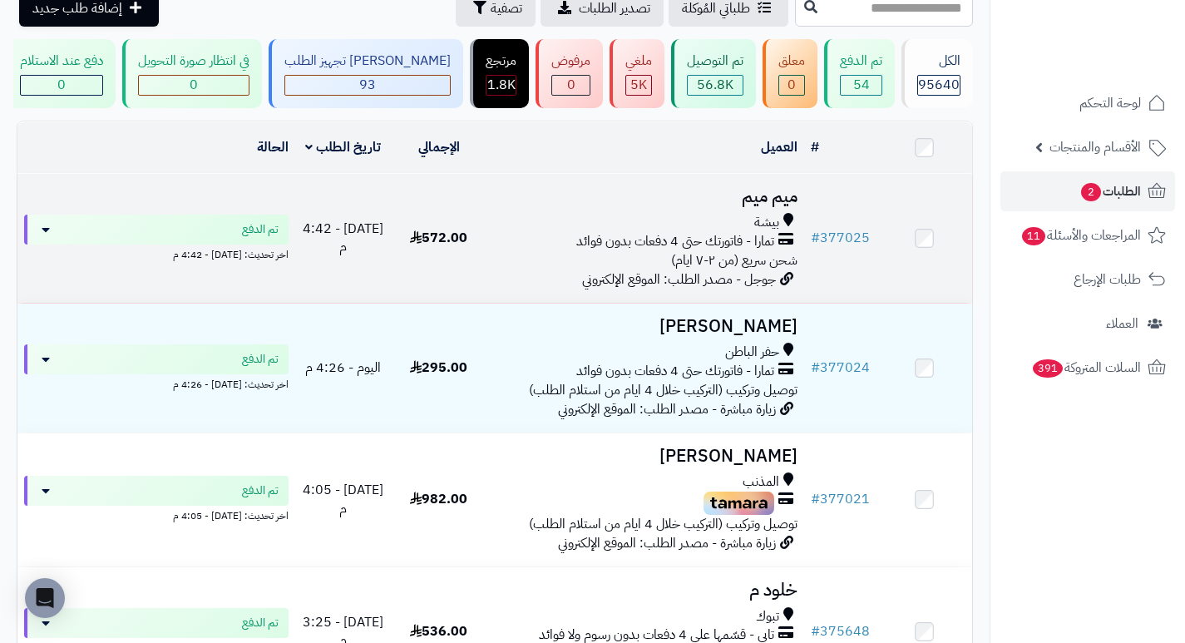
click at [765, 206] on h3 "ميم ميم" at bounding box center [645, 196] width 304 height 19
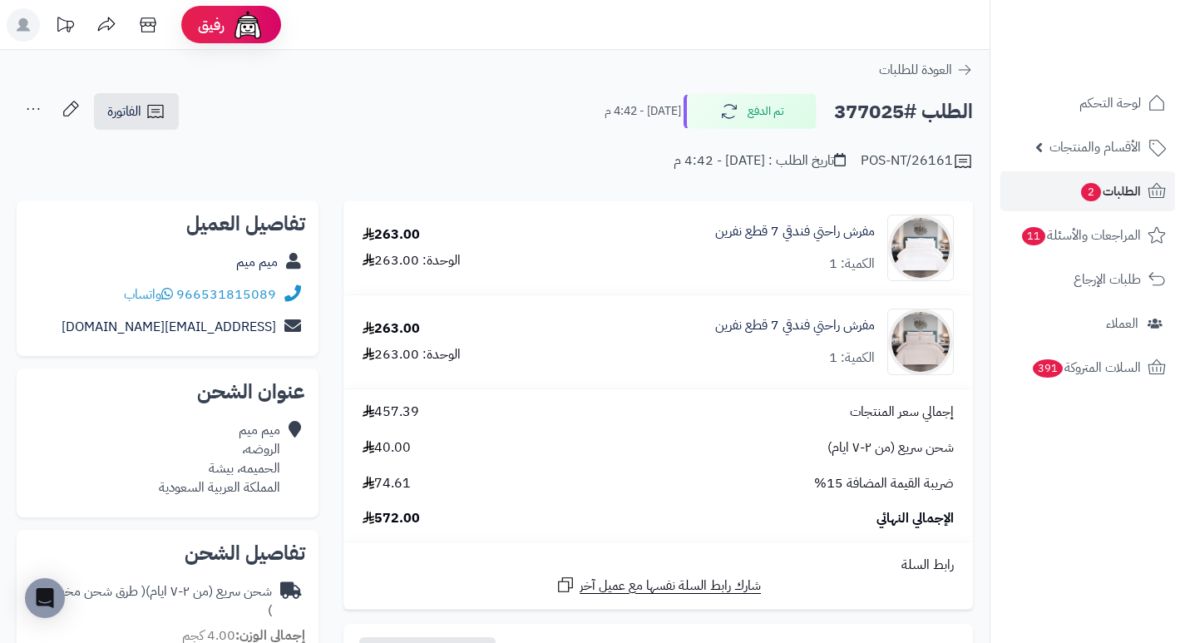
drag, startPoint x: 659, startPoint y: 229, endPoint x: 638, endPoint y: 198, distance: 37.1
